Goal: Information Seeking & Learning: Learn about a topic

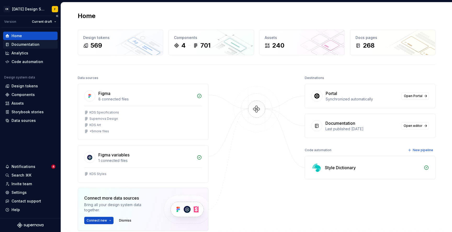
click at [30, 42] on div "Documentation" at bounding box center [30, 44] width 54 height 8
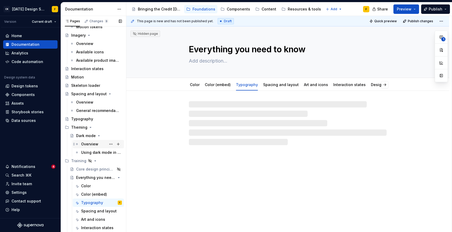
scroll to position [139, 0]
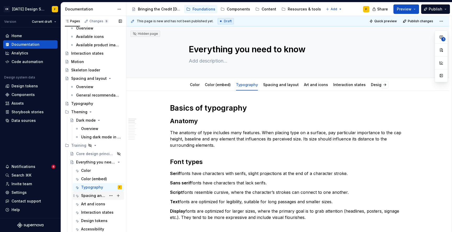
click at [87, 195] on div "Spacing and layout" at bounding box center [93, 195] width 25 height 5
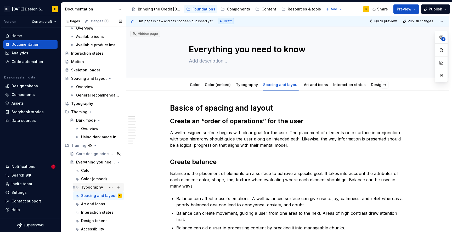
click at [90, 188] on div "Typography" at bounding box center [92, 187] width 22 height 5
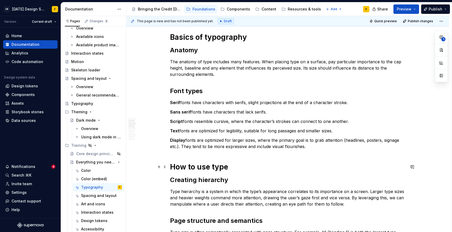
scroll to position [66, 0]
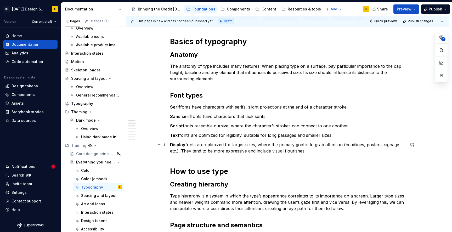
type textarea "*"
click at [313, 150] on p "Display fonts are optimized for larger sizes, where the primary goal is to grab…" at bounding box center [287, 147] width 235 height 13
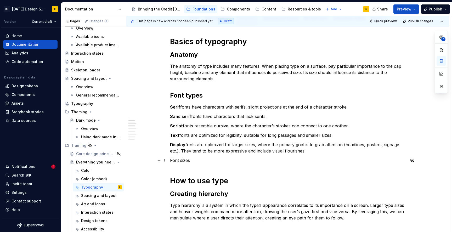
click at [182, 159] on p "Font sizes" at bounding box center [287, 160] width 235 height 6
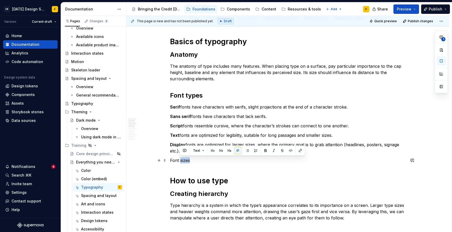
click at [185, 161] on p "Font sizes" at bounding box center [287, 160] width 235 height 6
drag, startPoint x: 199, startPoint y: 160, endPoint x: 169, endPoint y: 162, distance: 30.1
click at [202, 152] on button "button" at bounding box center [202, 150] width 7 height 7
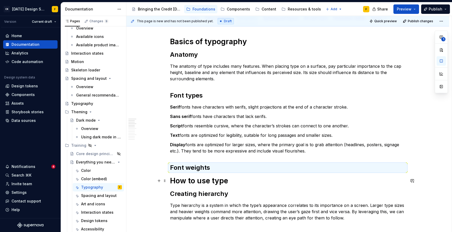
click at [171, 181] on h1 "How to use type" at bounding box center [287, 180] width 235 height 9
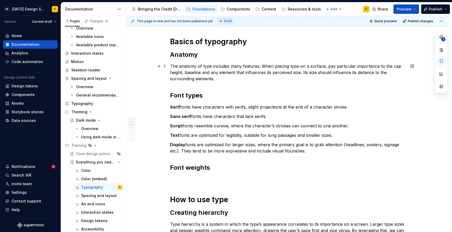
click at [306, 72] on p "The anatomy of type includes many features. When placing type on a surface, pay…" at bounding box center [287, 72] width 235 height 19
click at [345, 74] on p "The anatomy of type includes many features. When placing type on a surface, pay…" at bounding box center [287, 72] width 235 height 19
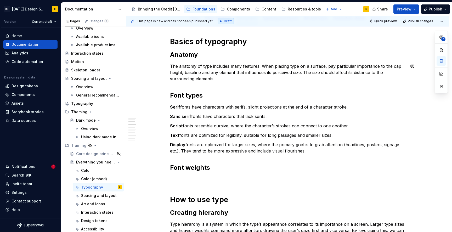
click at [339, 74] on p "The anatomy of type includes many features. When placing type on a surface, pay…" at bounding box center [287, 72] width 235 height 19
click at [337, 75] on p "The anatomy of type includes many features. When placing type on a surface, pay…" at bounding box center [287, 72] width 235 height 19
copy p "affect"
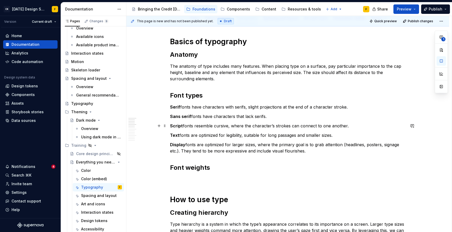
click at [348, 124] on p "Script fonts resemble cursive, where the character’s strokes can connect to one…" at bounding box center [287, 126] width 235 height 6
click at [321, 118] on p "Sans serif fonts have characters that lack serifs." at bounding box center [287, 116] width 235 height 6
click at [352, 126] on p "Script fonts resemble cursive, where the character’s strokes can connect to one…" at bounding box center [287, 126] width 235 height 6
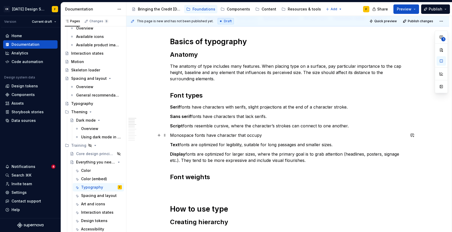
click at [234, 136] on p "Monospace fonts have character that occupy" at bounding box center [287, 135] width 235 height 6
click at [248, 136] on p "Monospace fonts have characters that occupy" at bounding box center [287, 135] width 235 height 6
click at [184, 134] on p "Monospace fonts have characters that all occupy" at bounding box center [287, 135] width 235 height 6
click at [231, 136] on p "Monospace fonts have characters that all occupy" at bounding box center [287, 135] width 235 height 6
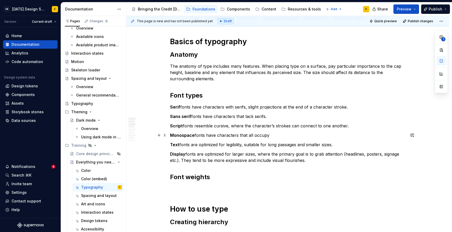
click at [273, 135] on p "Monospace fonts have characters that all occupy" at bounding box center [287, 135] width 235 height 6
click at [323, 135] on p "Monospace fonts have characters that all occupy the same space. As such," at bounding box center [287, 135] width 235 height 6
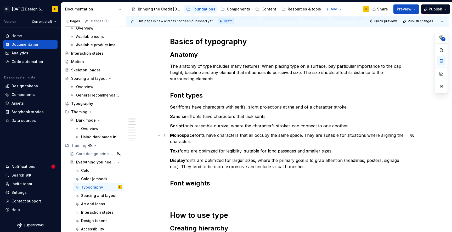
click at [192, 141] on p "Monospace fonts have characters that all occupy the same space. They are suitab…" at bounding box center [287, 138] width 235 height 13
click at [183, 142] on p "Monospace fonts have characters that all occupy the same space. They are suitab…" at bounding box center [287, 138] width 235 height 13
click at [197, 142] on p "Monospace fonts have characters that all occupy the same space. They are suitab…" at bounding box center [287, 138] width 235 height 13
click at [297, 137] on p "Monospace fonts have characters that all occupy the same space. They are suitab…" at bounding box center [287, 138] width 235 height 13
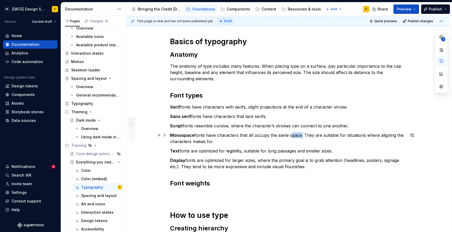
click at [297, 137] on p "Monospace fonts have characters that all occupy the same space. They are suitab…" at bounding box center [287, 138] width 235 height 13
click at [295, 135] on p "Monospace fonts have characters that all occupy the same width. They are suitab…" at bounding box center [287, 138] width 235 height 13
click at [252, 140] on p "Monospace fonts have characters that all occupy the same width. They are suitab…" at bounding box center [287, 138] width 235 height 13
click at [200, 141] on p "Monospace fonts have characters that all occupy the same width. They are suitab…" at bounding box center [287, 138] width 235 height 13
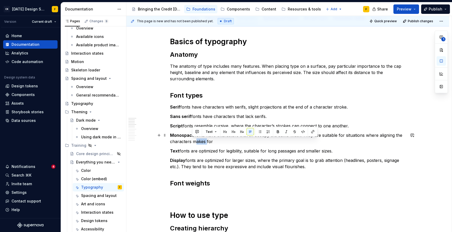
click at [200, 141] on p "Monospace fonts have characters that all occupy the same width. They are suitab…" at bounding box center [287, 138] width 235 height 13
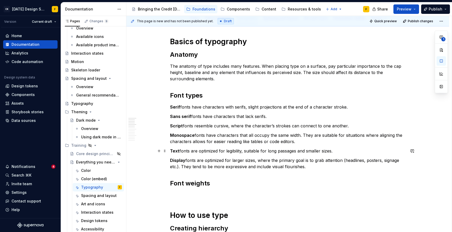
click at [238, 153] on p "Text fonts are optimized for legibility, suitable for long passages and smaller…" at bounding box center [287, 151] width 235 height 6
drag, startPoint x: 295, startPoint y: 140, endPoint x: 168, endPoint y: 134, distance: 127.7
copy p "Monospace fonts have characters that all occupy the same width. They are suitab…"
type textarea "*"
